Goal: Information Seeking & Learning: Learn about a topic

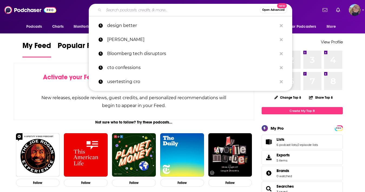
click at [138, 11] on input "Search podcasts, credits, & more..." at bounding box center [182, 10] width 156 height 9
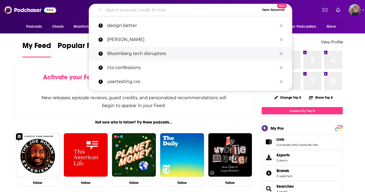
click at [138, 54] on p "Bloomberg tech disruptors" at bounding box center [192, 54] width 170 height 14
type input "Bloomberg tech disruptors"
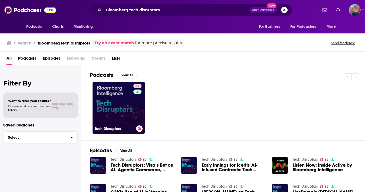
click at [109, 121] on link "57 Tech Disruptors" at bounding box center [118, 108] width 52 height 52
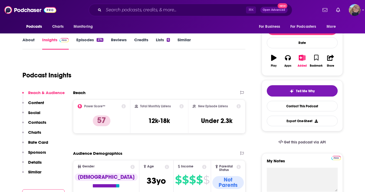
scroll to position [66, 0]
